Goal: Navigation & Orientation: Understand site structure

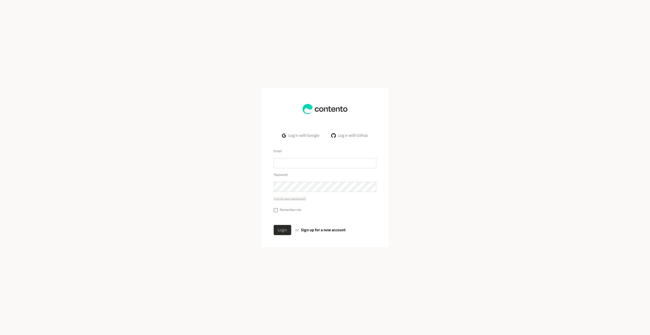
click at [298, 136] on link "Log in with Google" at bounding box center [300, 135] width 45 height 10
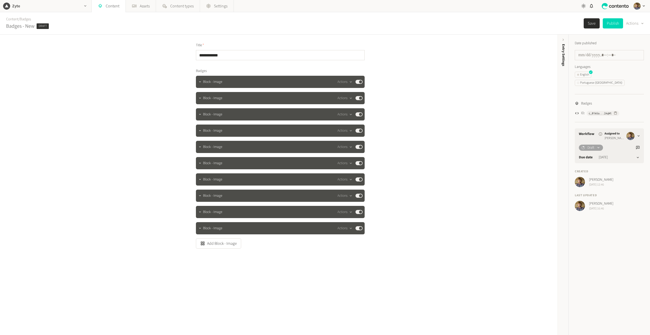
click at [86, 6] on icon "button" at bounding box center [85, 5] width 2 height 1
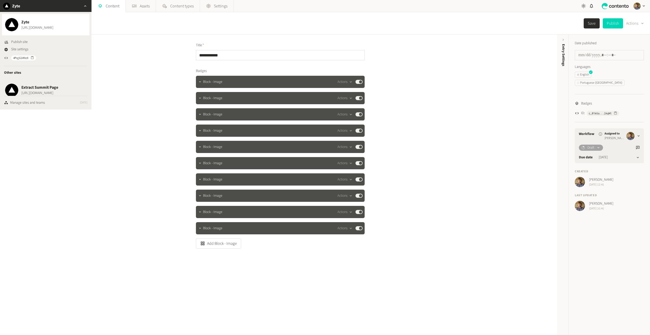
click at [86, 6] on icon "button" at bounding box center [85, 5] width 2 height 1
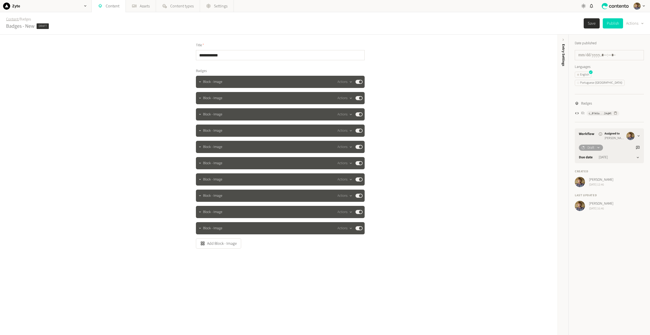
click at [9, 18] on link "Content" at bounding box center [12, 19] width 12 height 5
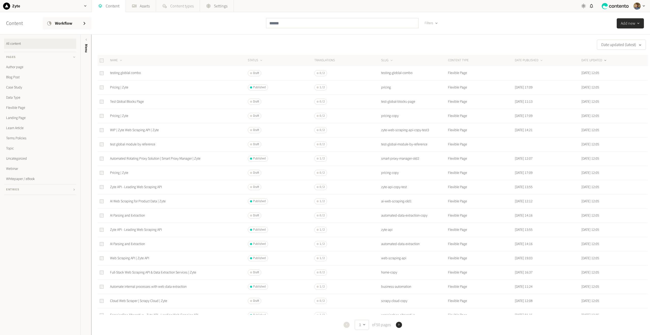
click at [178, 2] on link "Content types" at bounding box center [177, 6] width 43 height 12
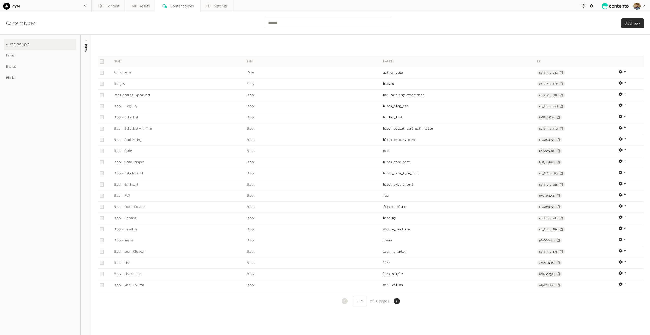
click at [16, 55] on link "Pages" at bounding box center [40, 55] width 72 height 11
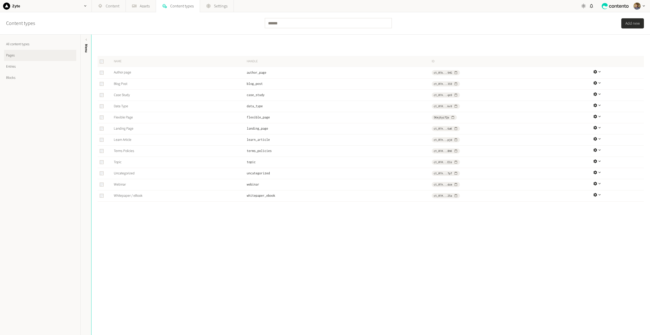
click at [10, 67] on link "Entries" at bounding box center [40, 66] width 72 height 11
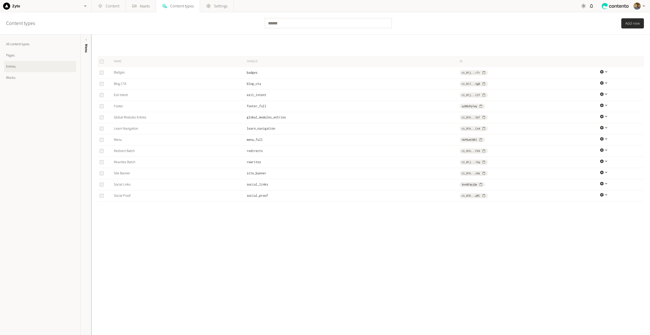
click at [11, 54] on link "Pages" at bounding box center [40, 55] width 72 height 11
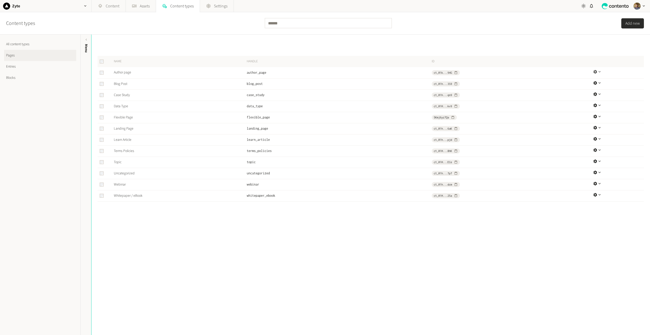
click at [597, 70] on icon "button" at bounding box center [599, 72] width 4 height 4
click at [501, 28] on div "Content types Add new" at bounding box center [325, 23] width 650 height 22
click at [218, 9] on span "Settings" at bounding box center [220, 6] width 13 height 6
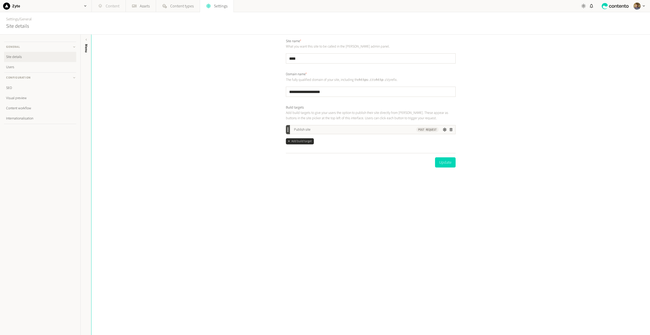
click at [117, 6] on link "Content" at bounding box center [109, 6] width 34 height 12
